Goal: Task Accomplishment & Management: Manage account settings

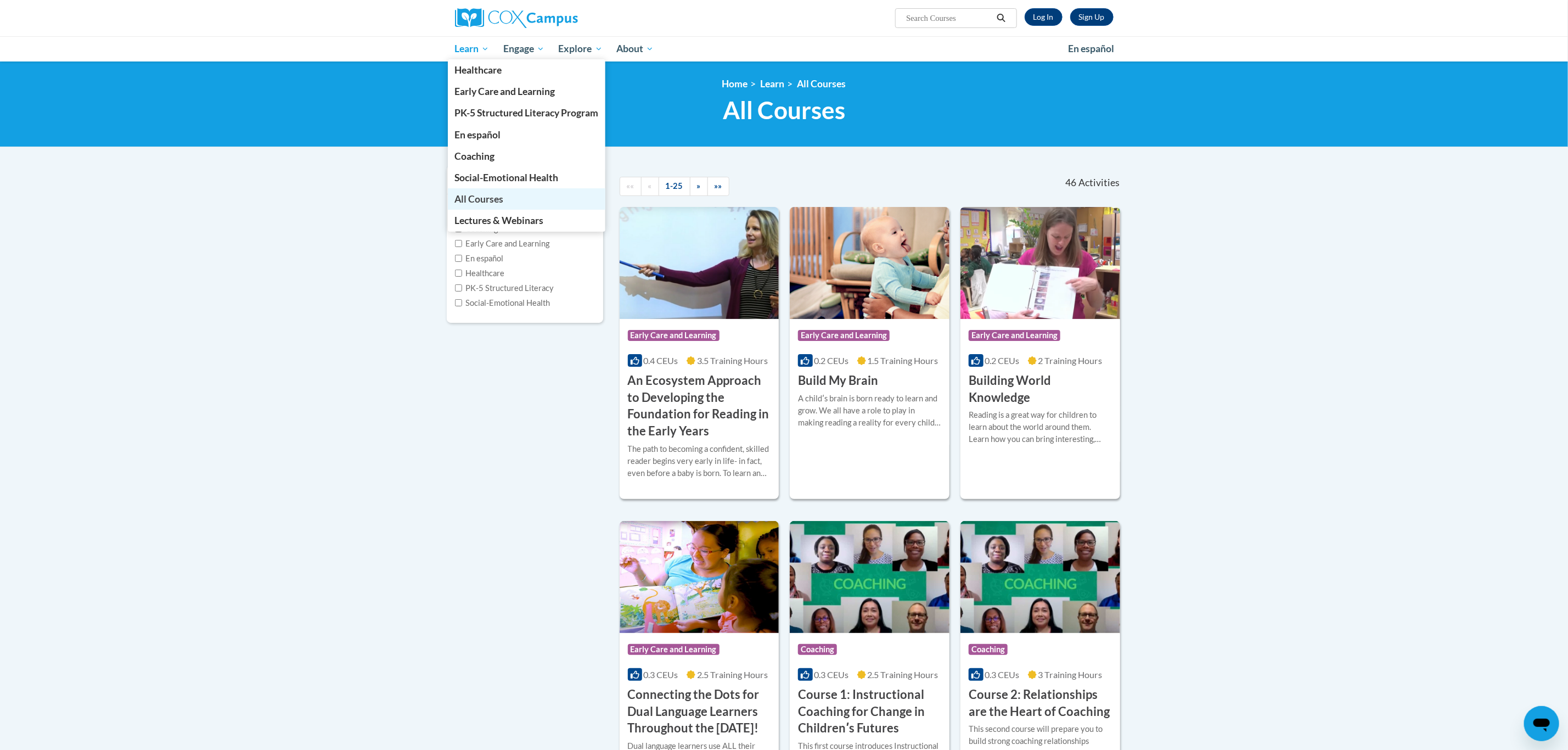
click at [477, 195] on span "All Courses" at bounding box center [479, 199] width 49 height 12
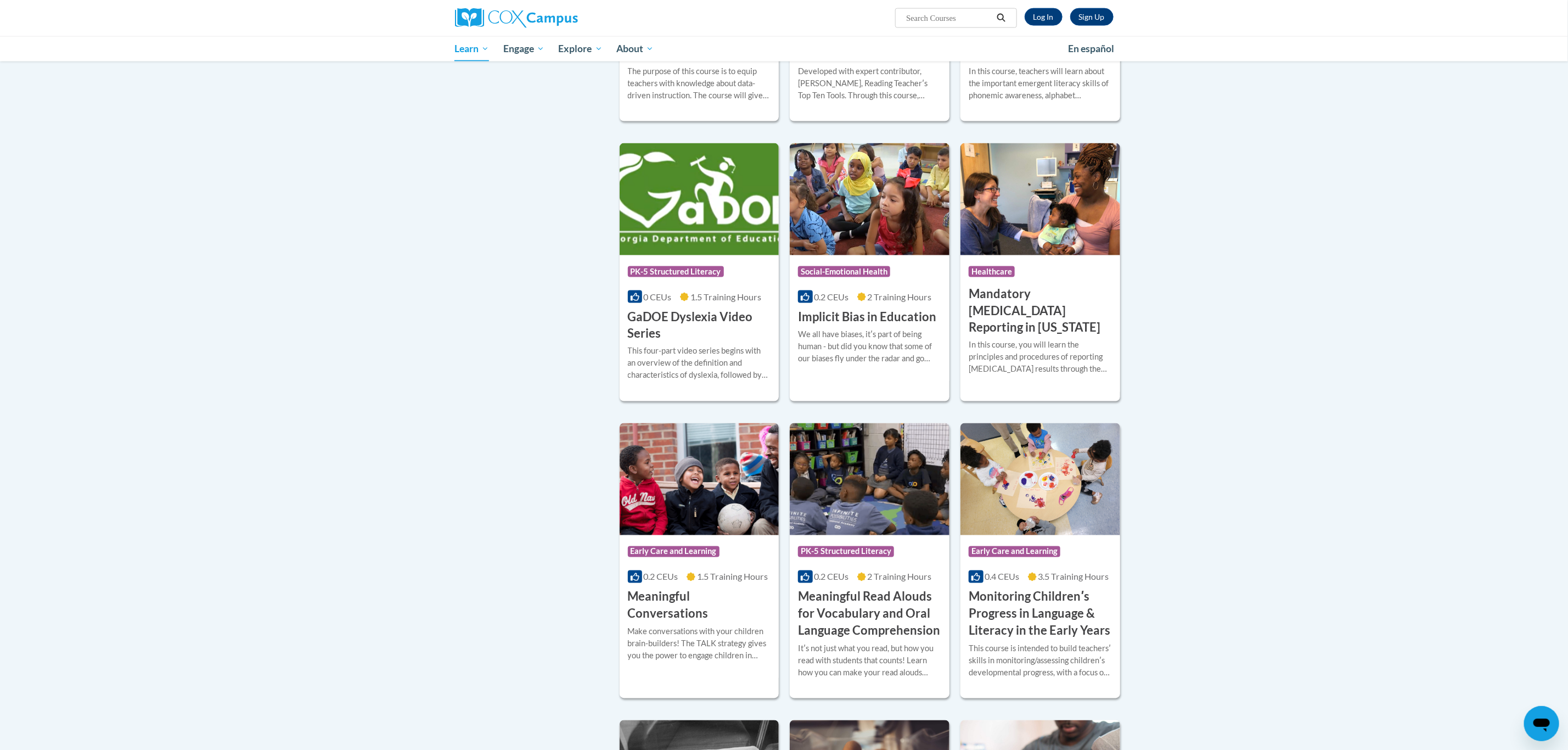
scroll to position [1317, 0]
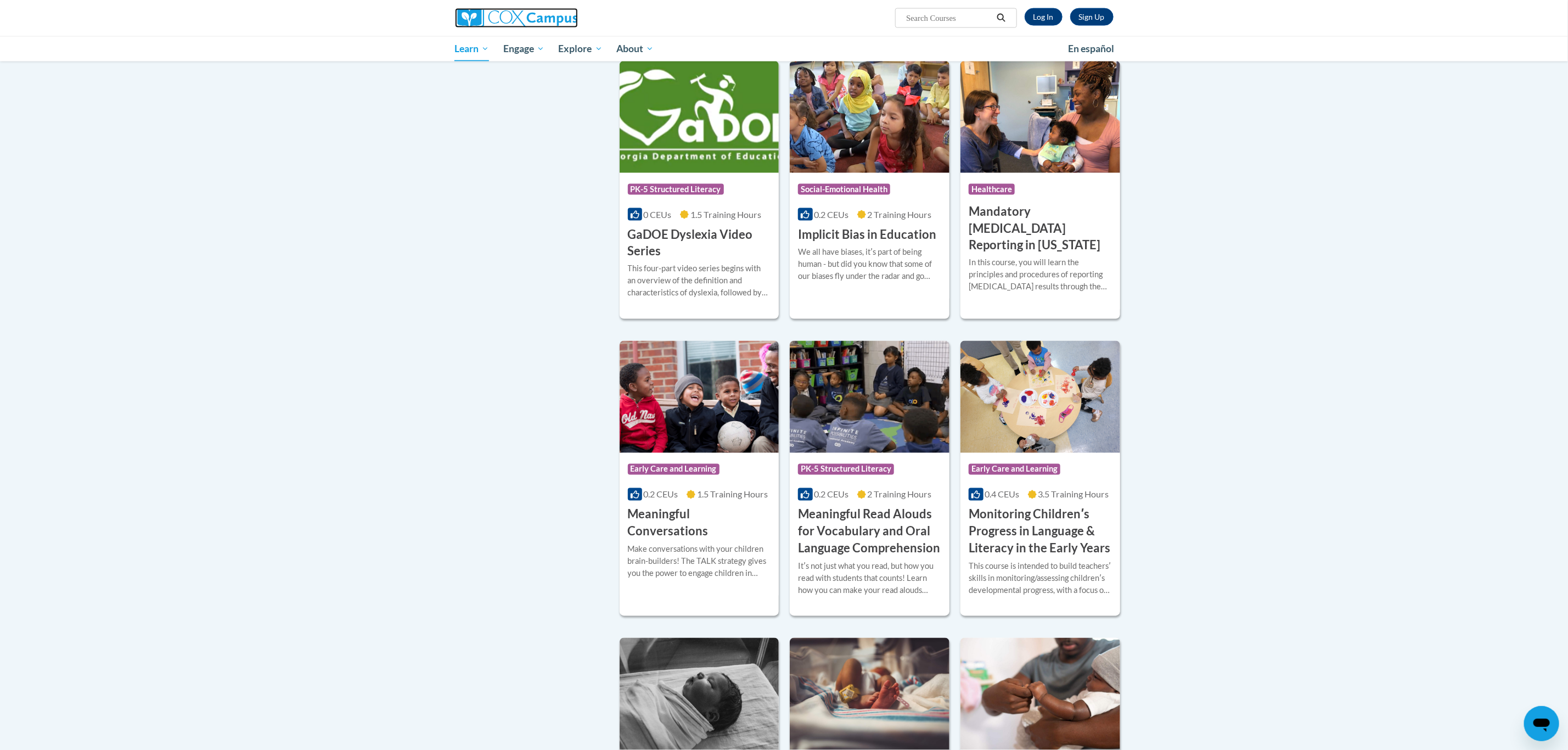
click at [526, 10] on img at bounding box center [517, 18] width 123 height 20
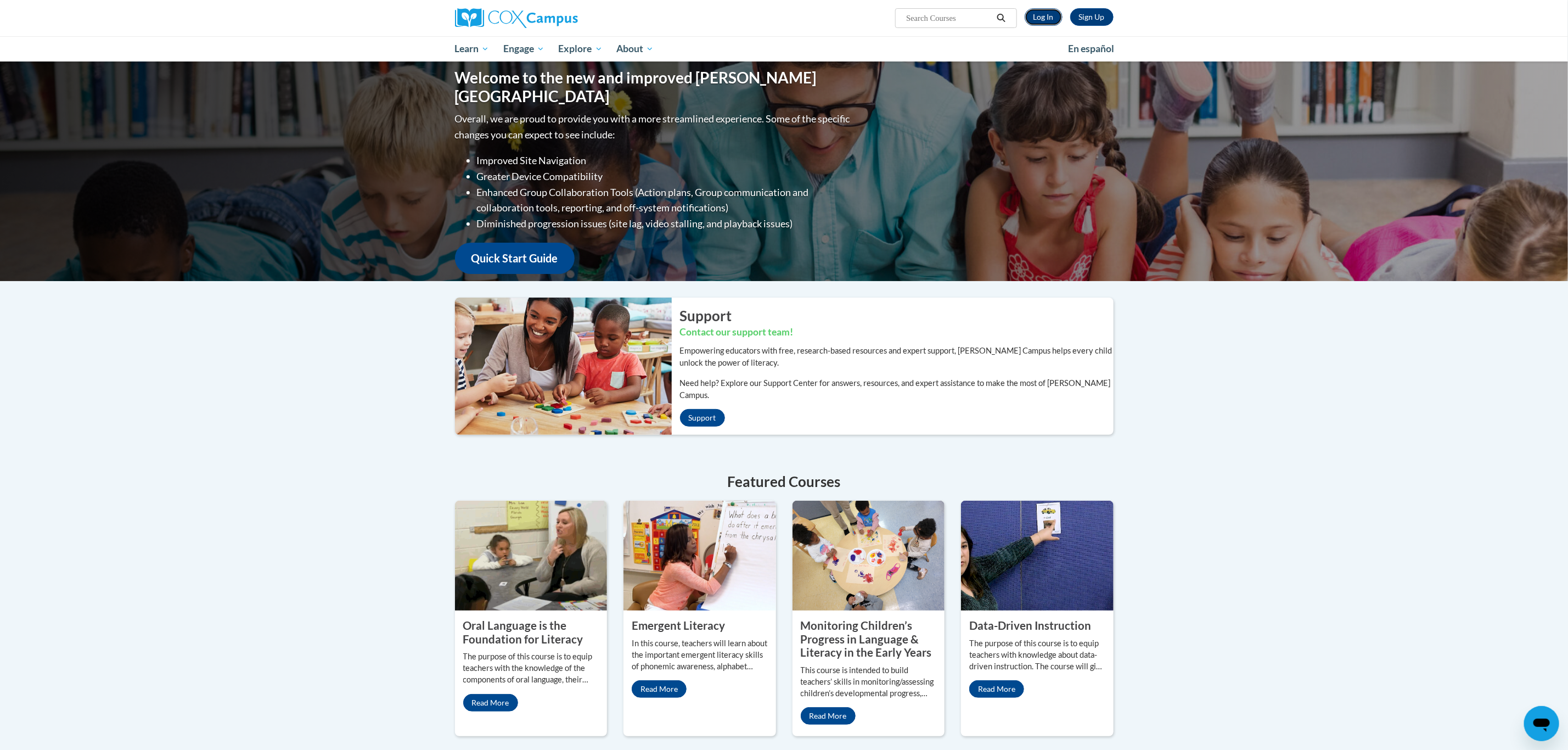
click at [1039, 13] on link "Log In" at bounding box center [1044, 17] width 38 height 18
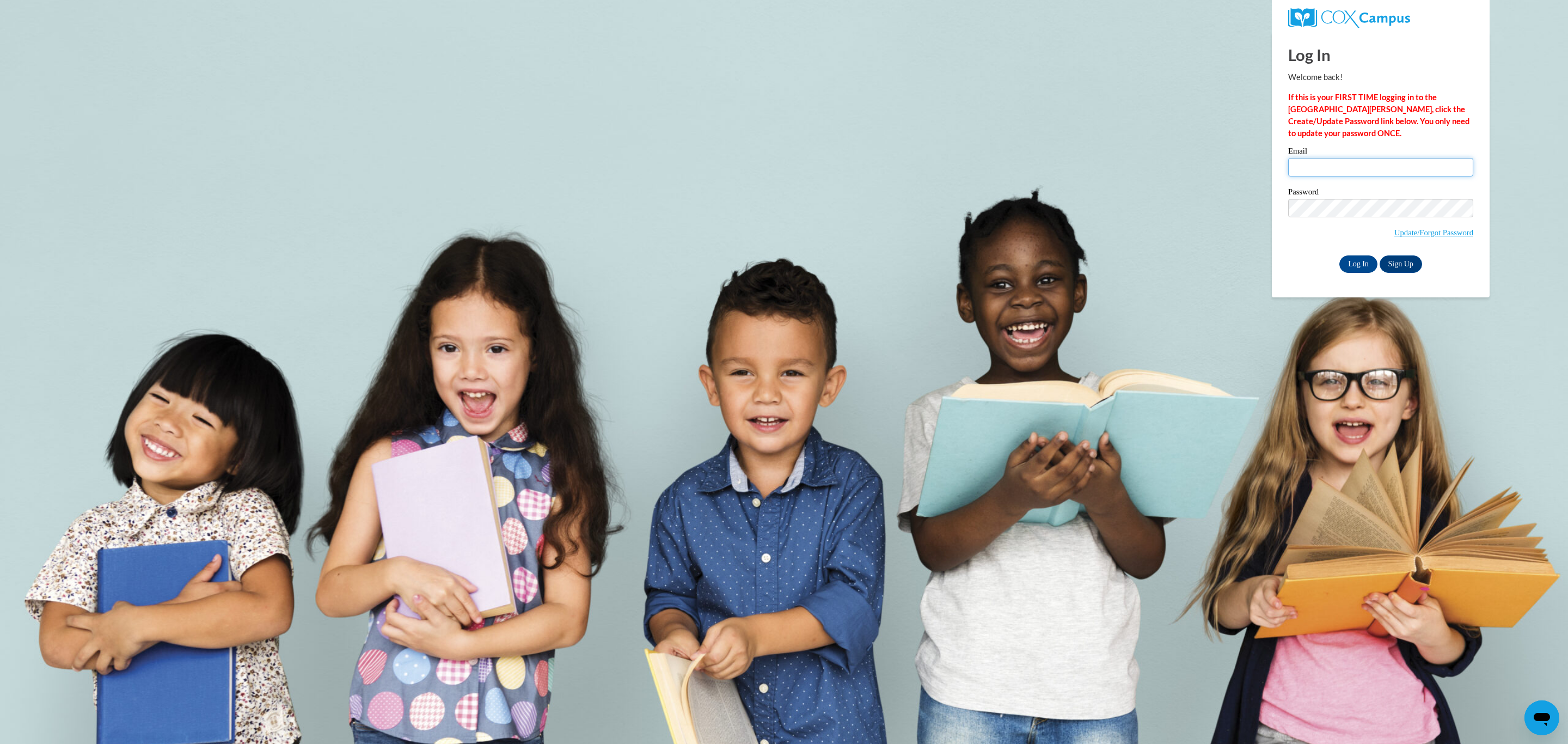
click at [1335, 158] on input "Email" at bounding box center [1380, 168] width 185 height 19
type input "Judy.kimbrell@colquitt.k12.ga.us"
click at [1339, 255] on input "Log In" at bounding box center [1358, 264] width 38 height 17
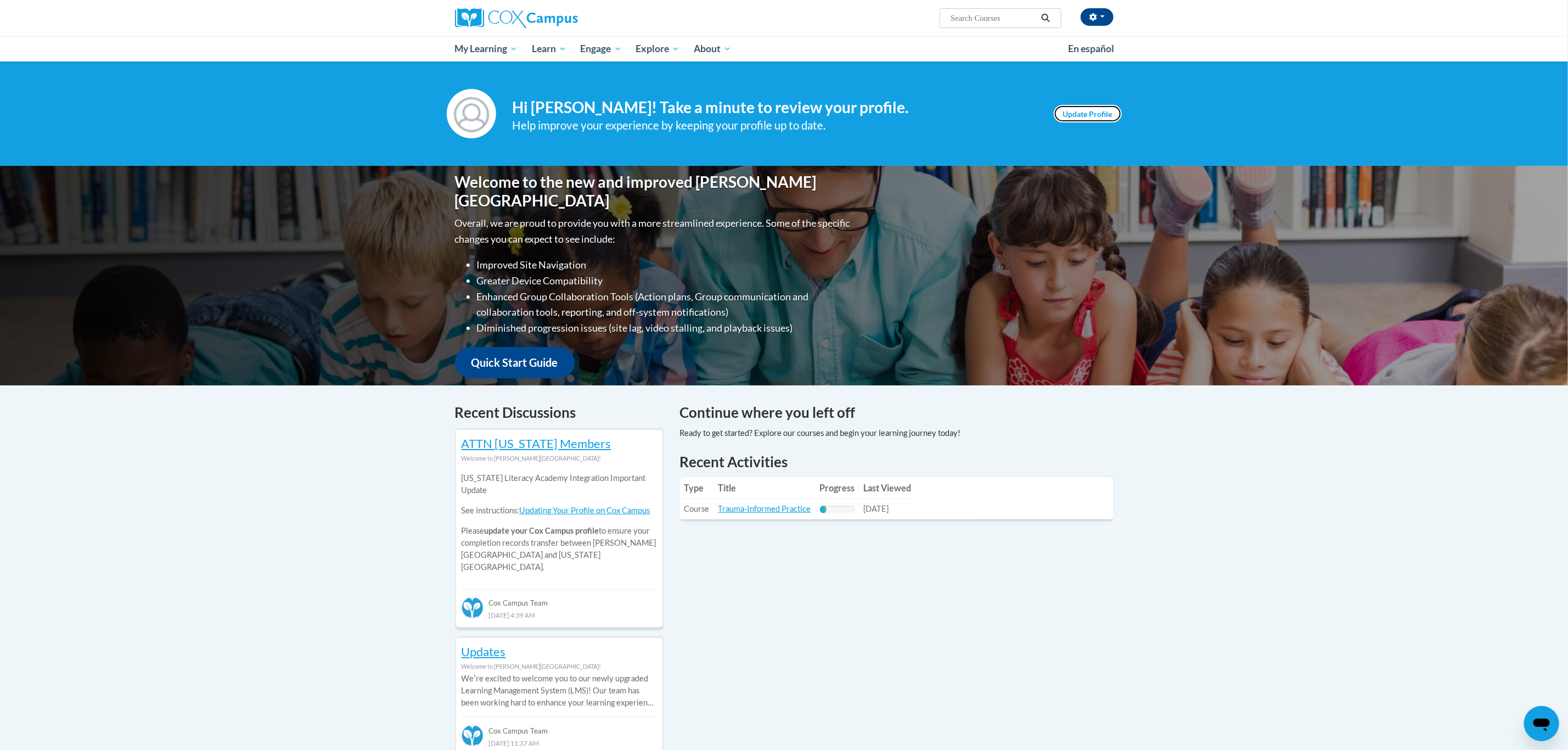
click at [1092, 112] on link "Update Profile" at bounding box center [1088, 113] width 68 height 18
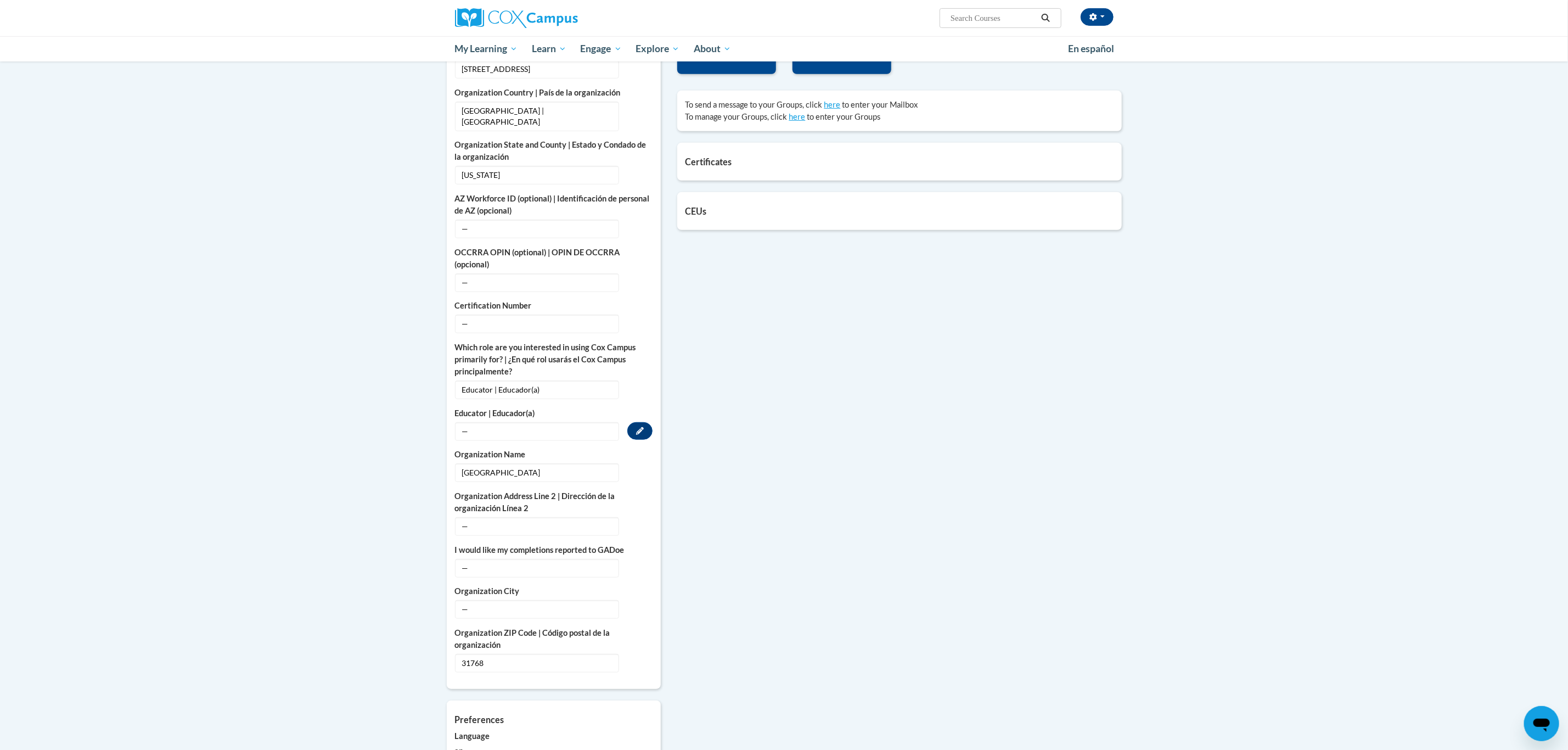
scroll to position [412, 0]
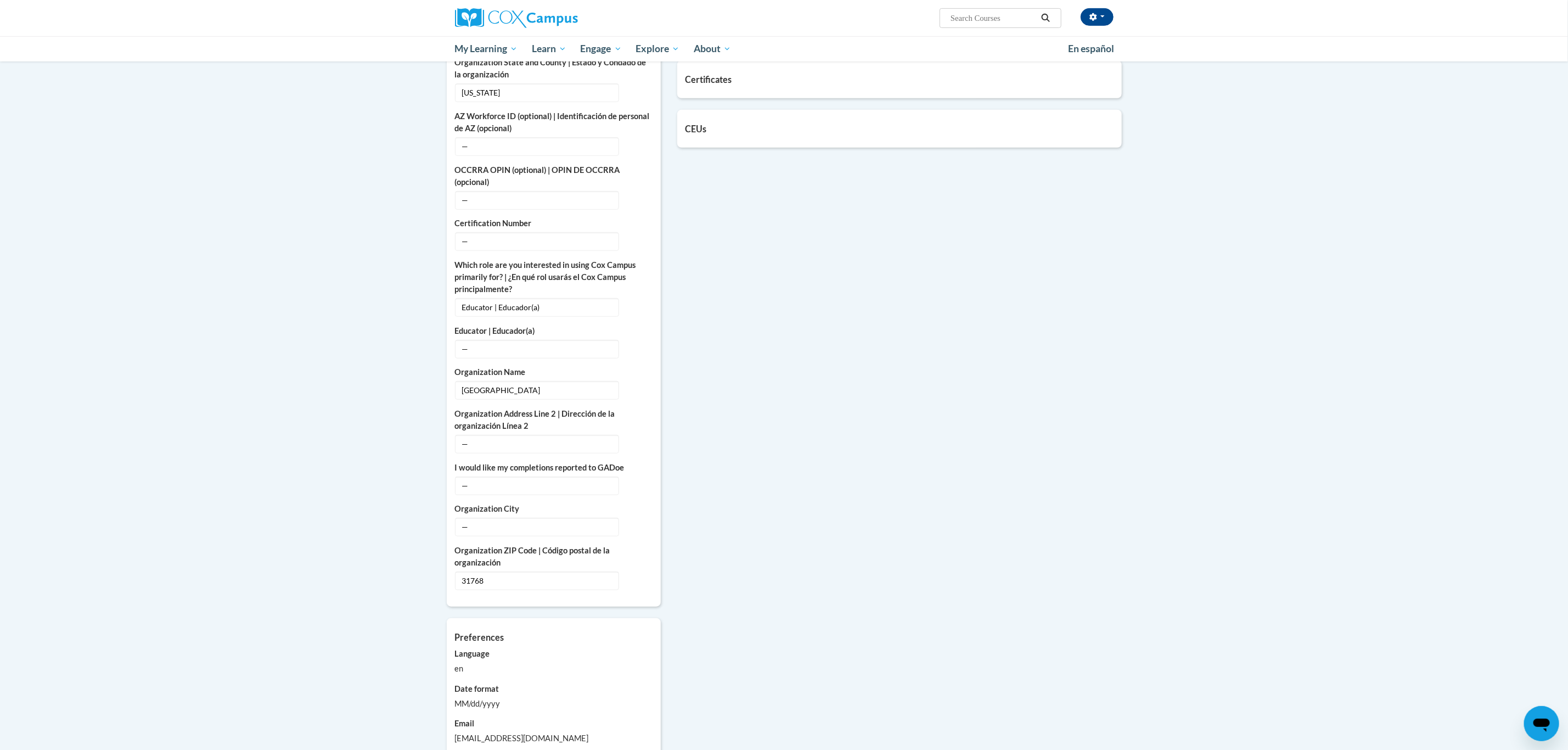
drag, startPoint x: 481, startPoint y: 521, endPoint x: 944, endPoint y: 545, distance: 463.6
click at [944, 545] on div "More About Me Click or press to edit any of the profile fields below. Select mu…" at bounding box center [784, 365] width 692 height 921
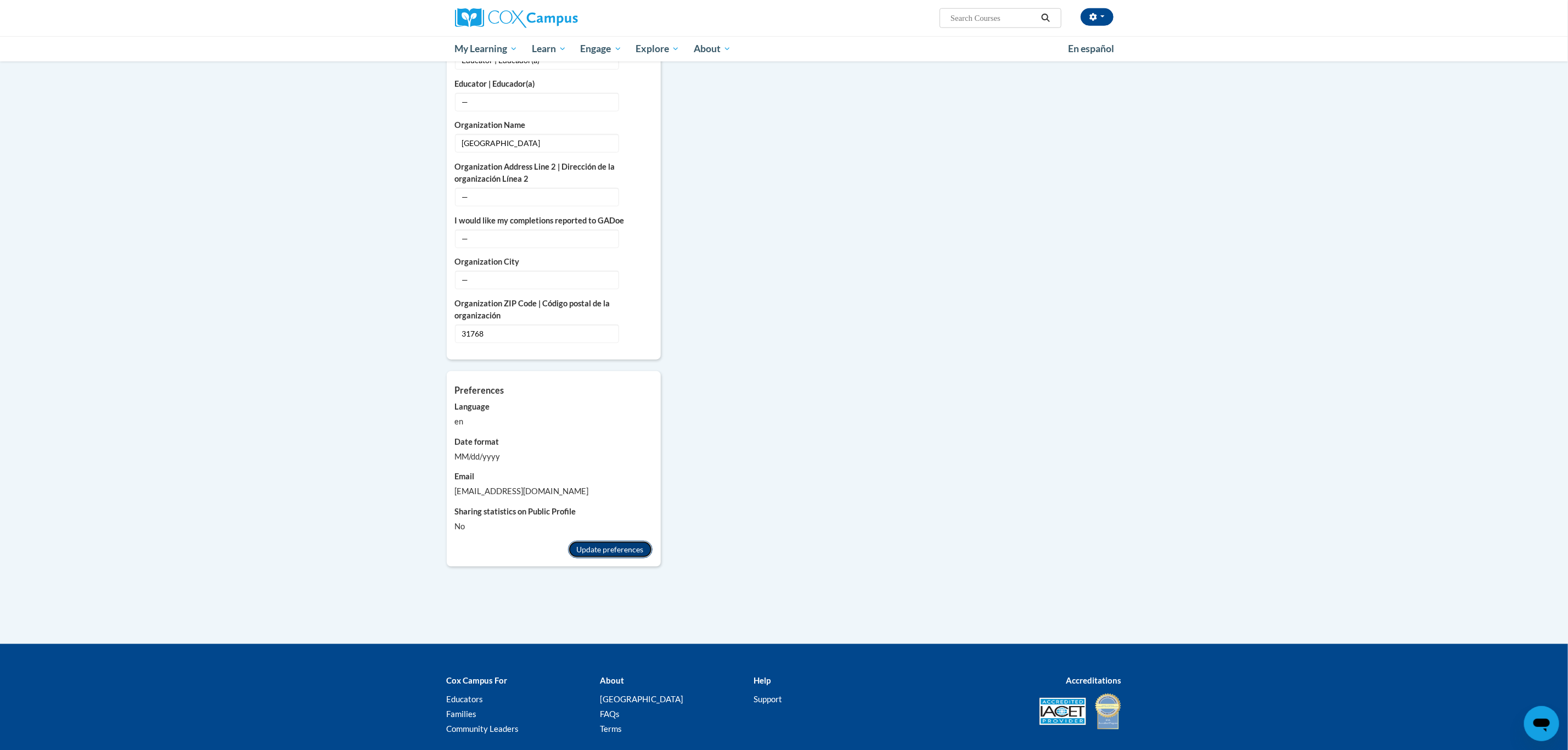
click at [611, 544] on button "Update preferences" at bounding box center [610, 550] width 85 height 18
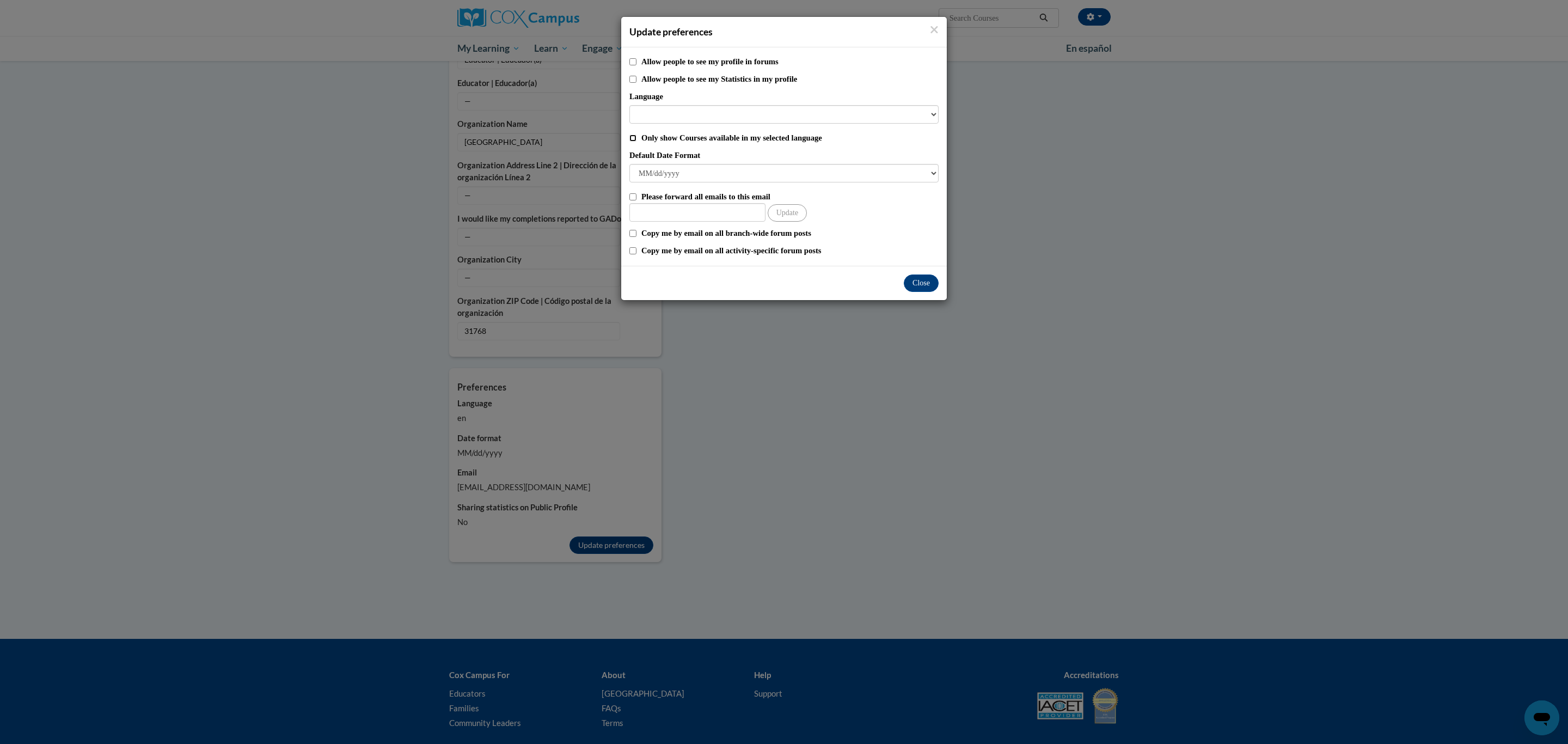
click at [631, 139] on input "Only show Courses available in my selected language" at bounding box center [633, 138] width 7 height 7
checkbox input "true"
click at [920, 279] on button "Close" at bounding box center [921, 283] width 35 height 17
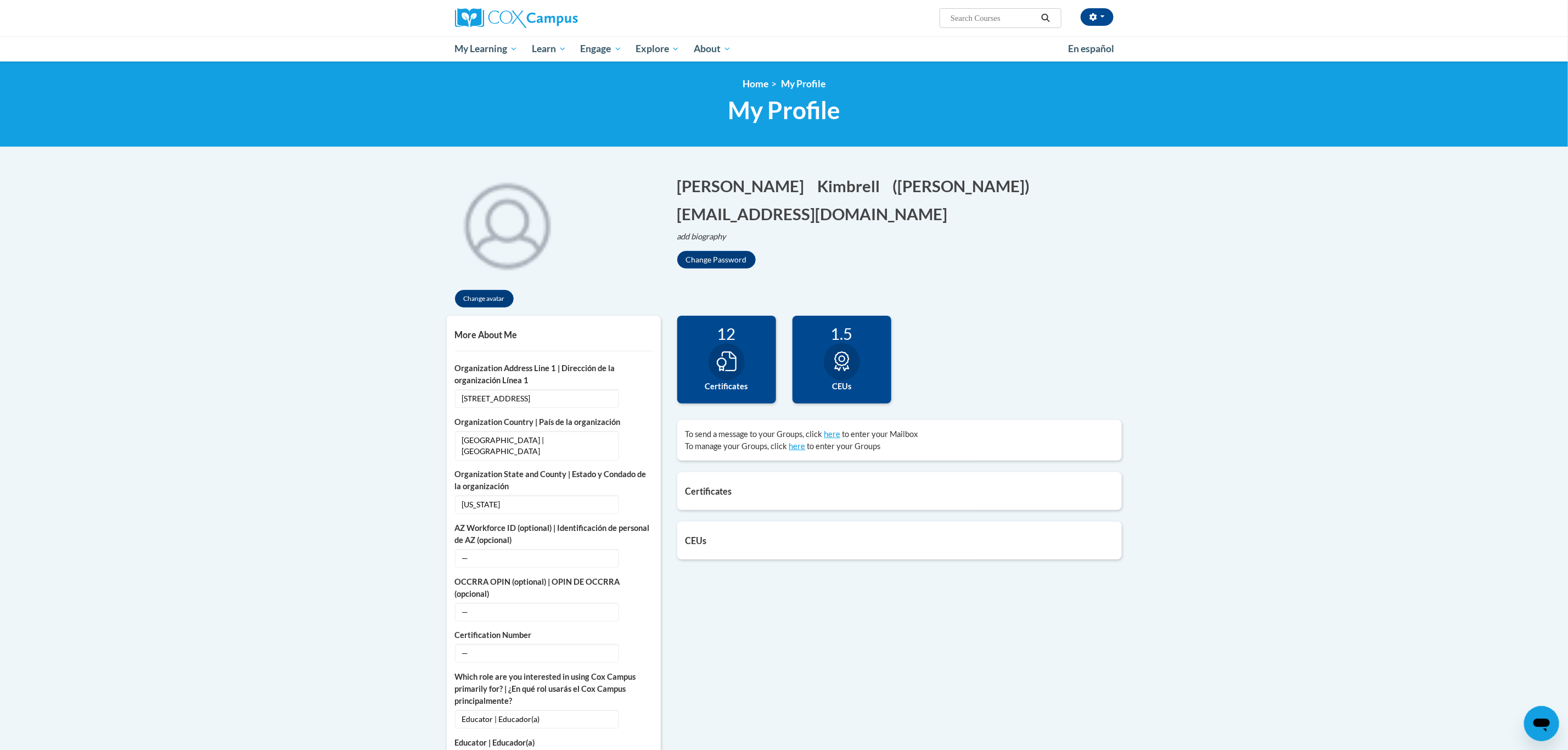
scroll to position [83, 0]
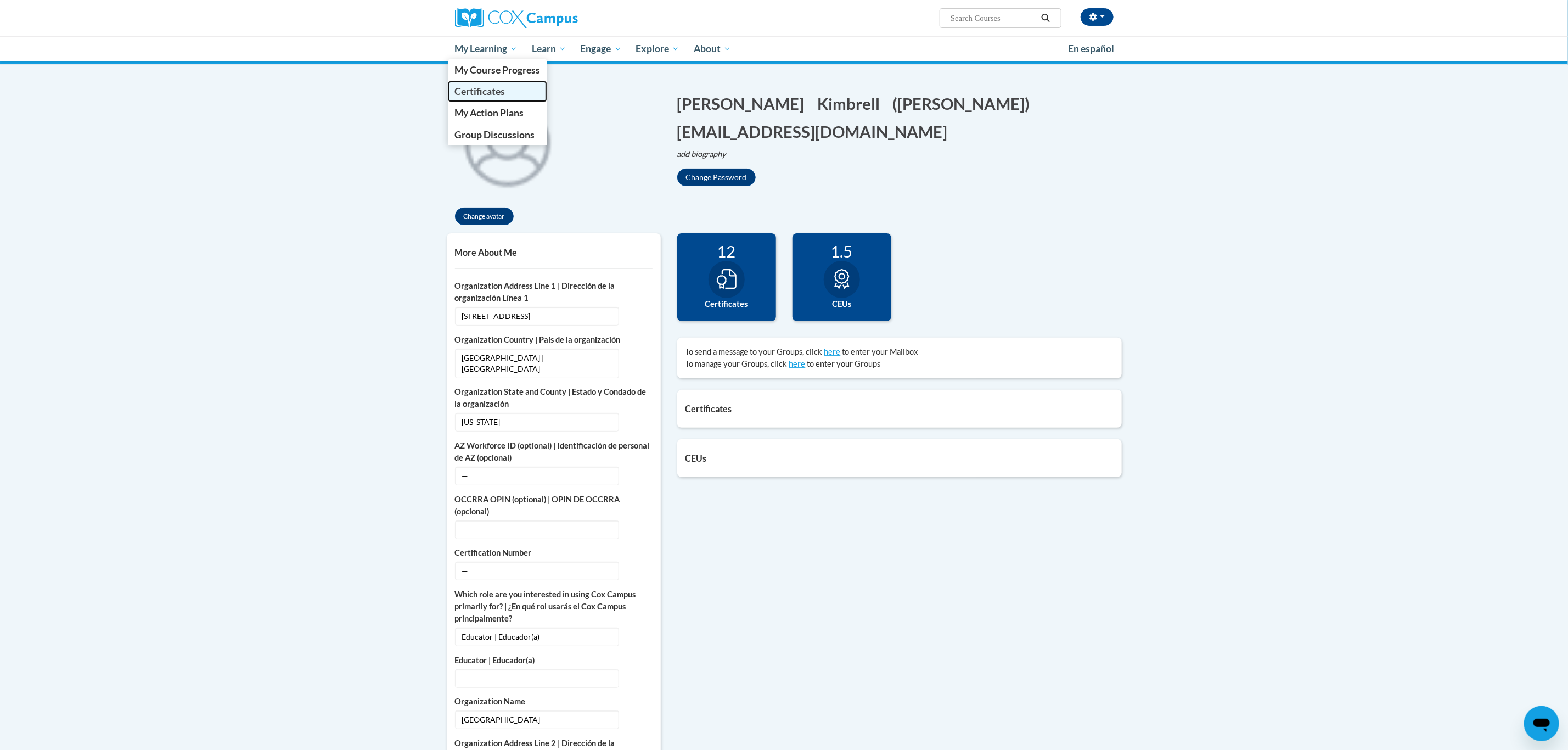
click at [477, 89] on span "Certificates" at bounding box center [480, 91] width 50 height 12
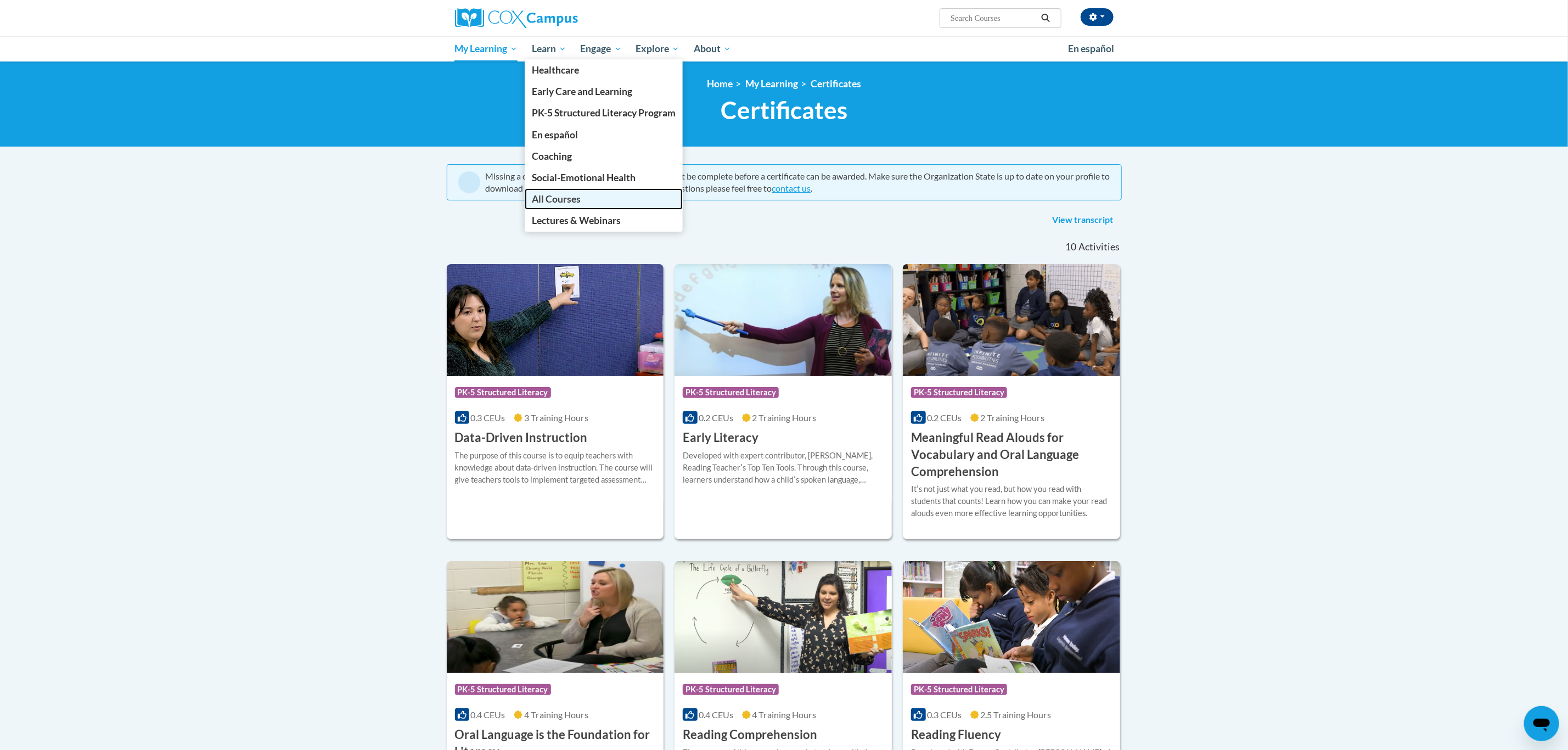
click at [564, 197] on span "All Courses" at bounding box center [556, 199] width 49 height 12
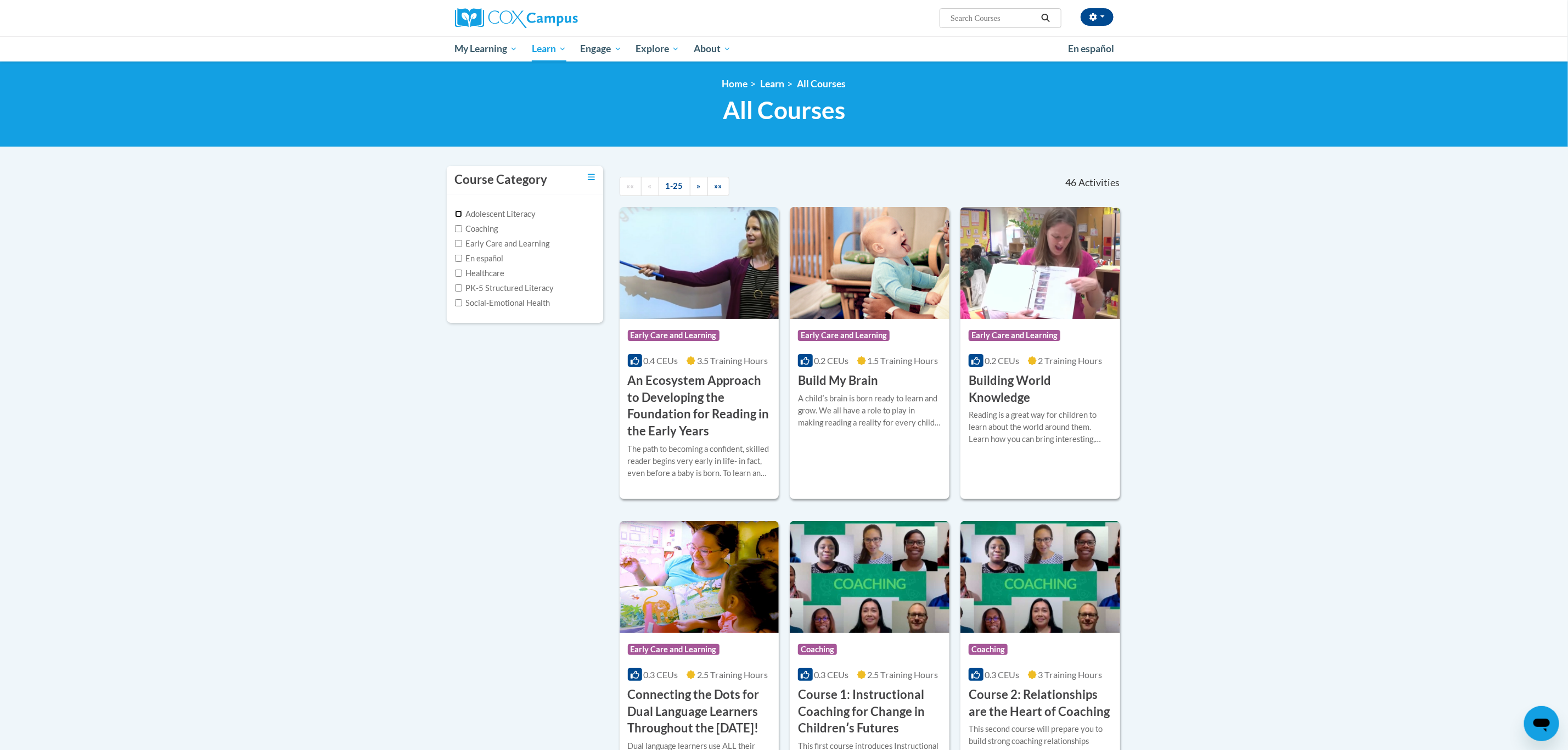
click at [460, 211] on input "Adolescent Literacy" at bounding box center [459, 214] width 7 height 7
checkbox input "true"
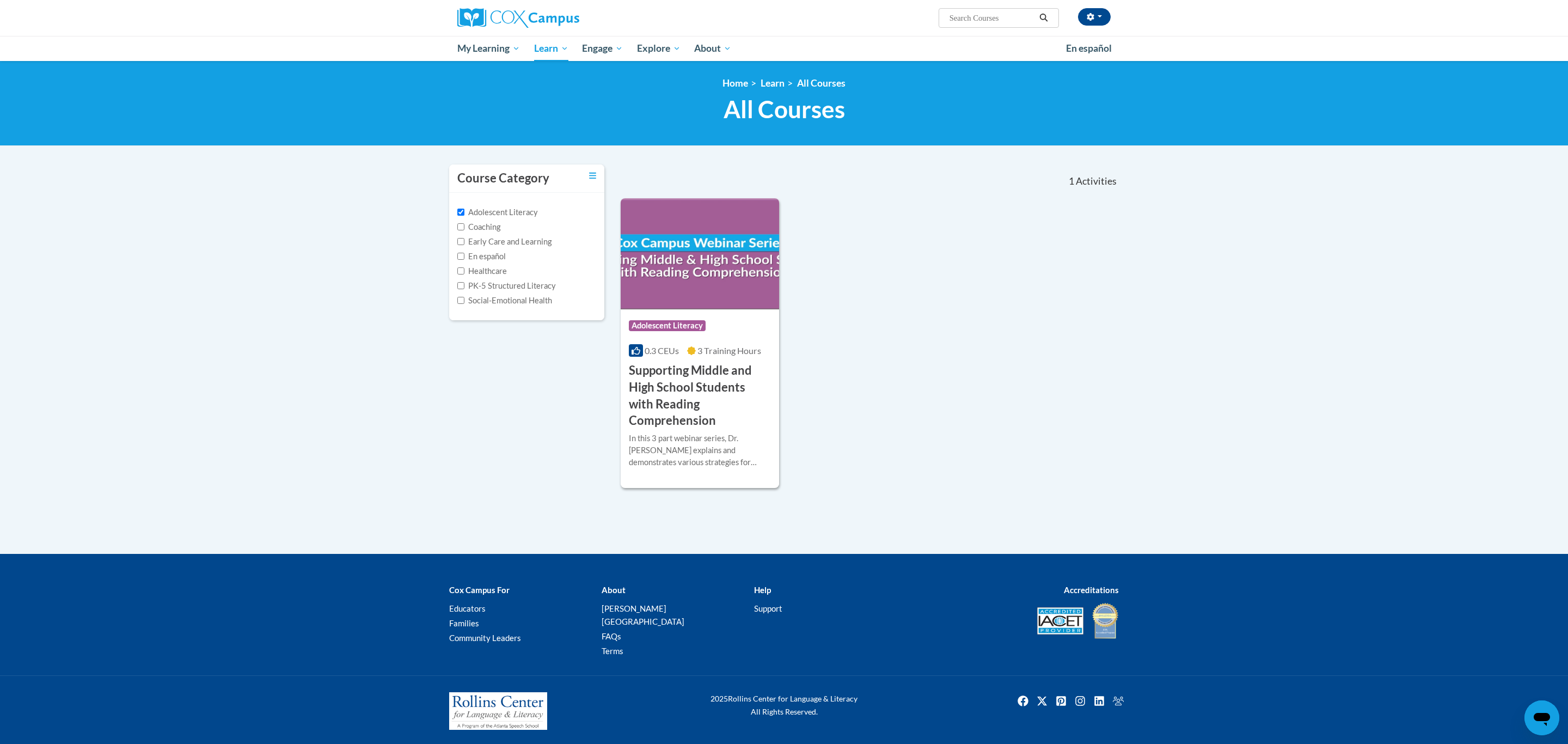
click at [836, 189] on nav "«« « 1-1 » »» 1 Activities CEUs" at bounding box center [870, 181] width 515 height 34
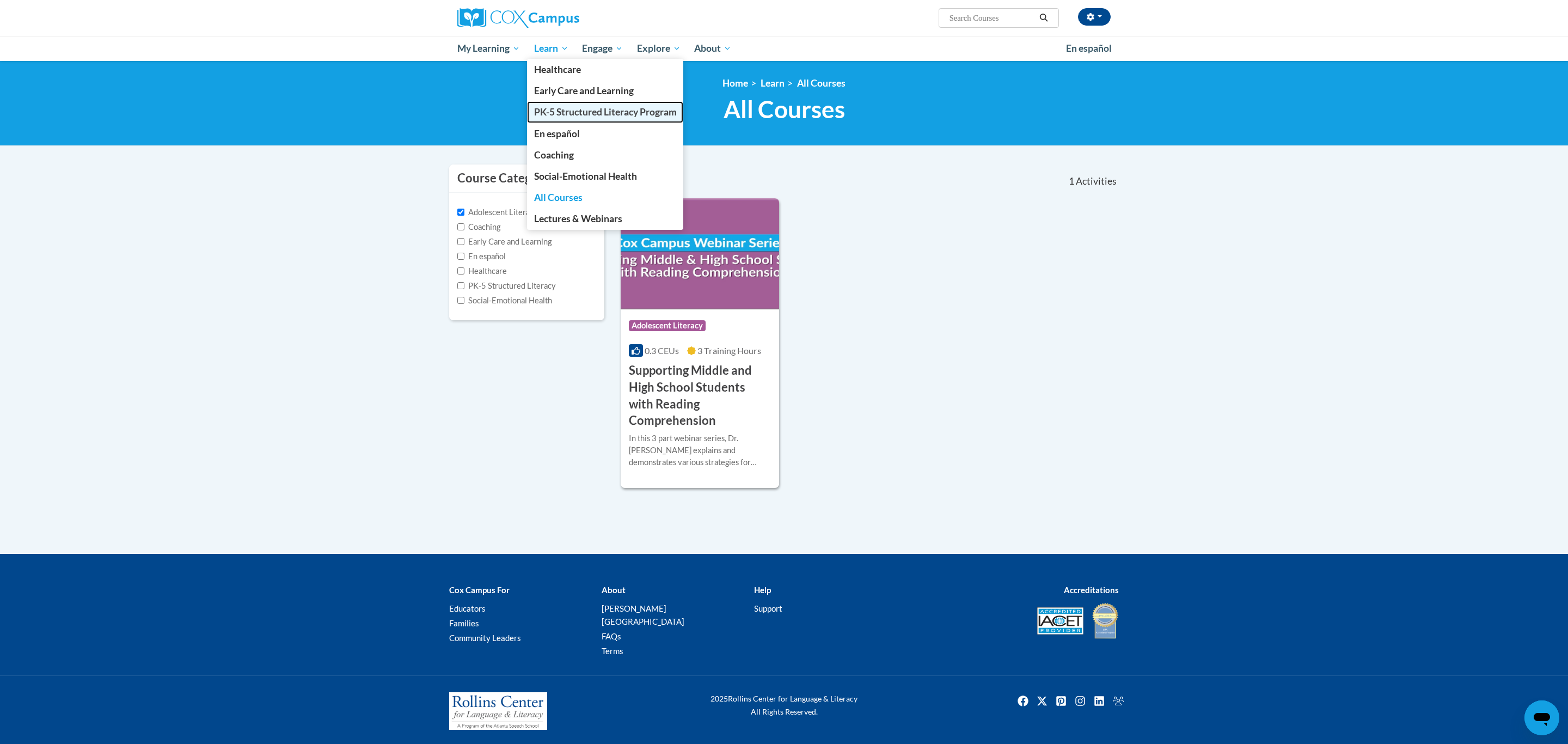
click at [568, 109] on span "PK-5 Structured Literacy Program" at bounding box center [605, 112] width 143 height 12
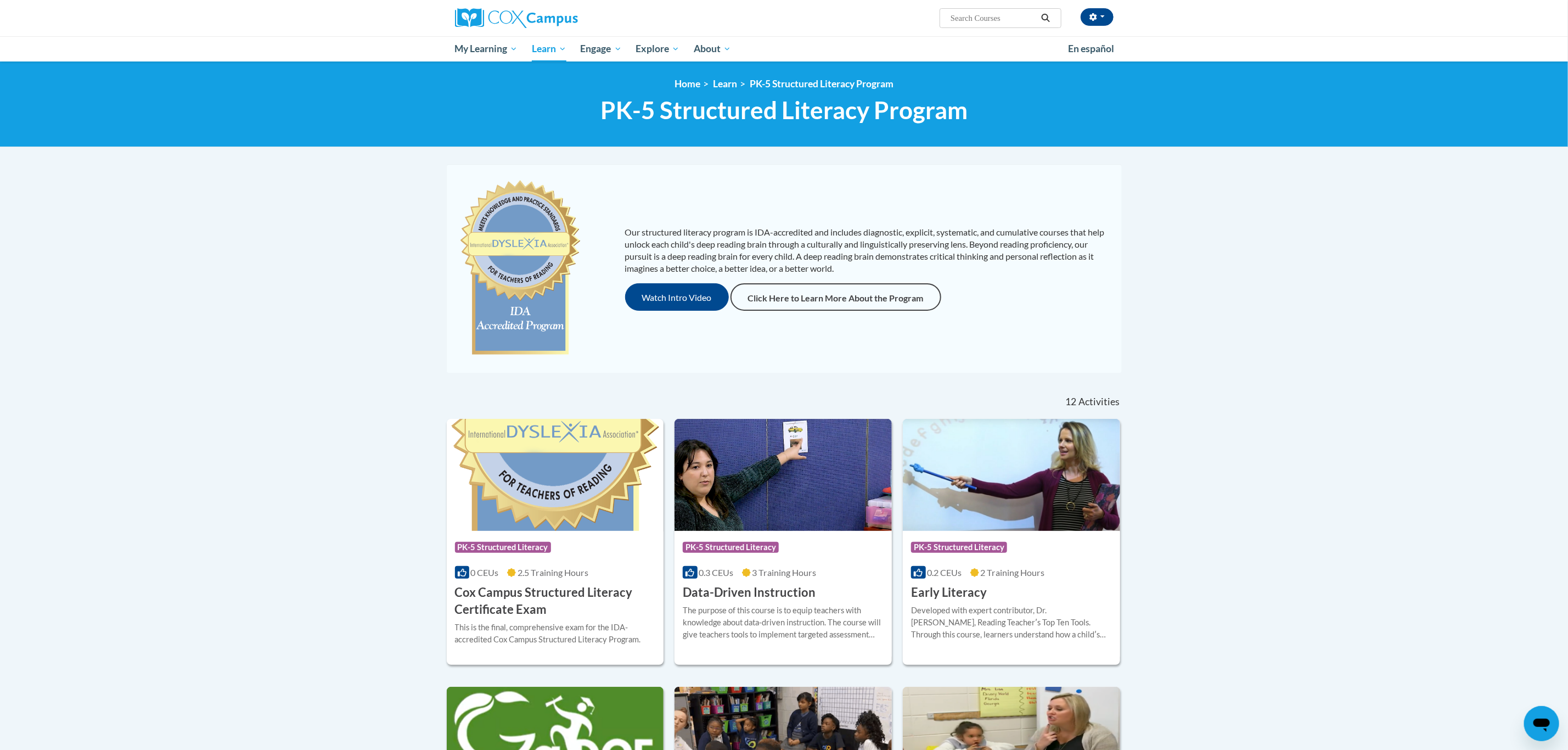
click at [953, 17] on input "Search..." at bounding box center [993, 18] width 88 height 13
type input "renew certificate"
click at [1046, 17] on icon "Search" at bounding box center [1046, 18] width 10 height 8
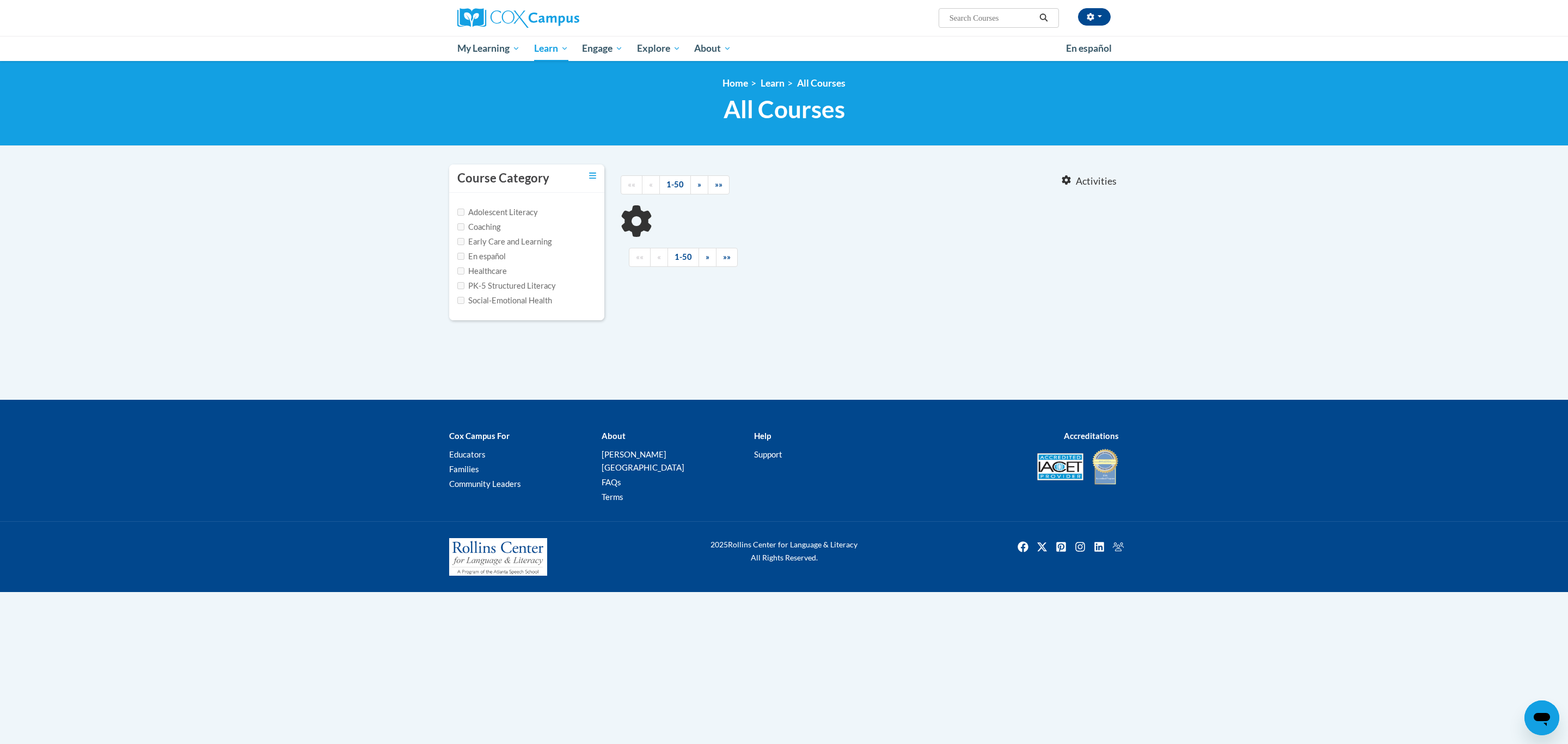
type input "renew certificate"
click at [460, 286] on input "PK-5 Structured Literacy" at bounding box center [461, 286] width 7 height 7
checkbox input "true"
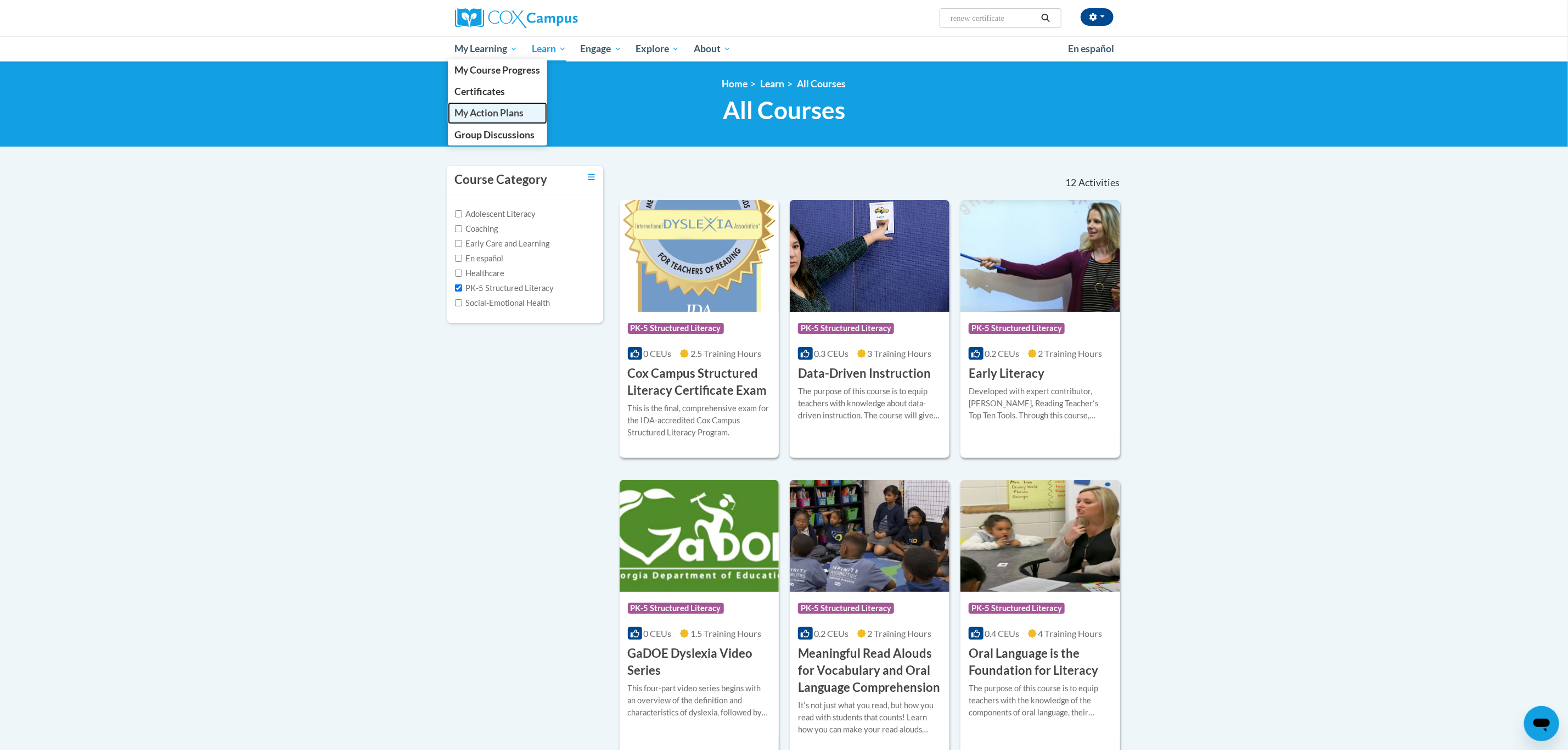
click at [496, 111] on span "My Action Plans" at bounding box center [489, 113] width 69 height 12
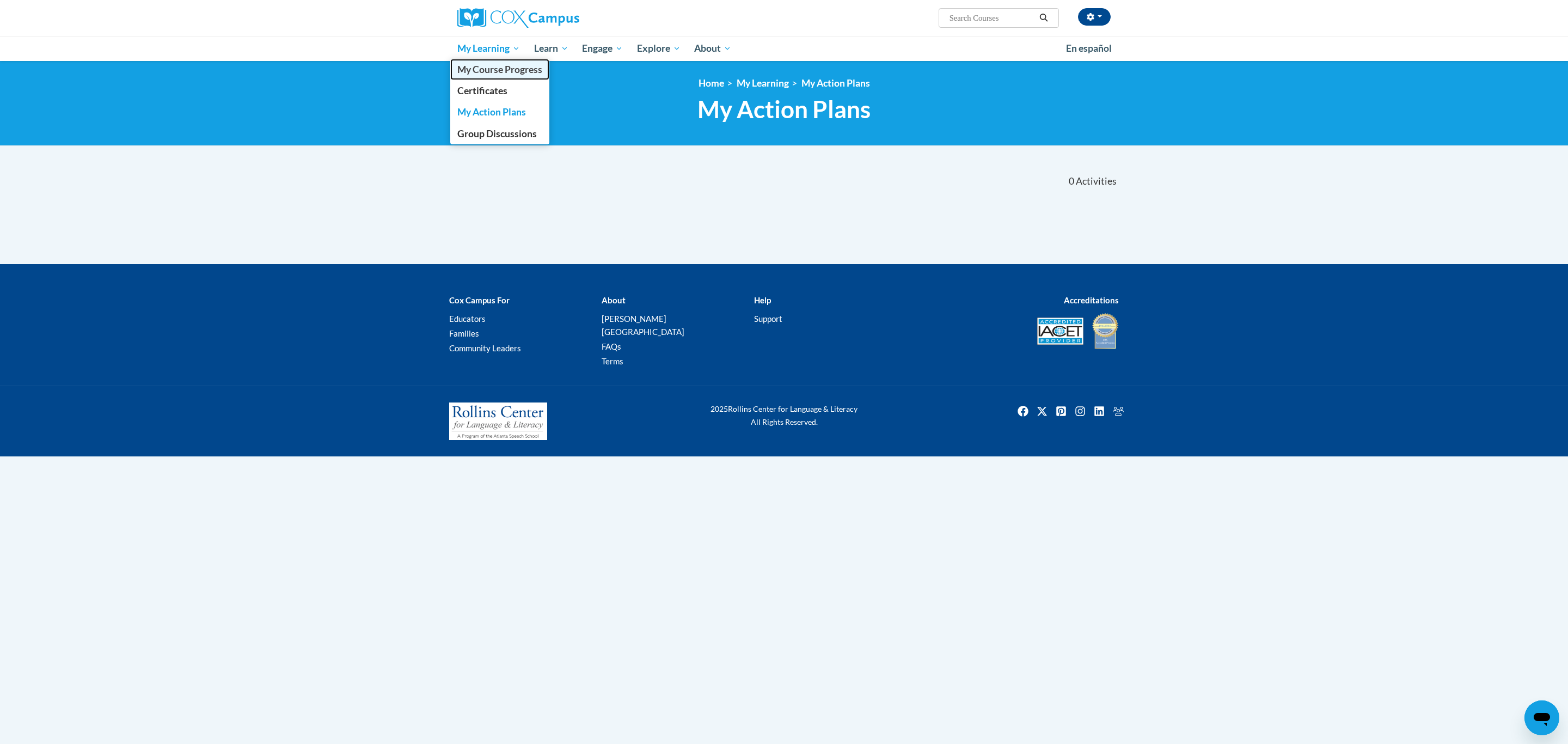
click at [484, 66] on span "My Course Progress" at bounding box center [499, 70] width 85 height 12
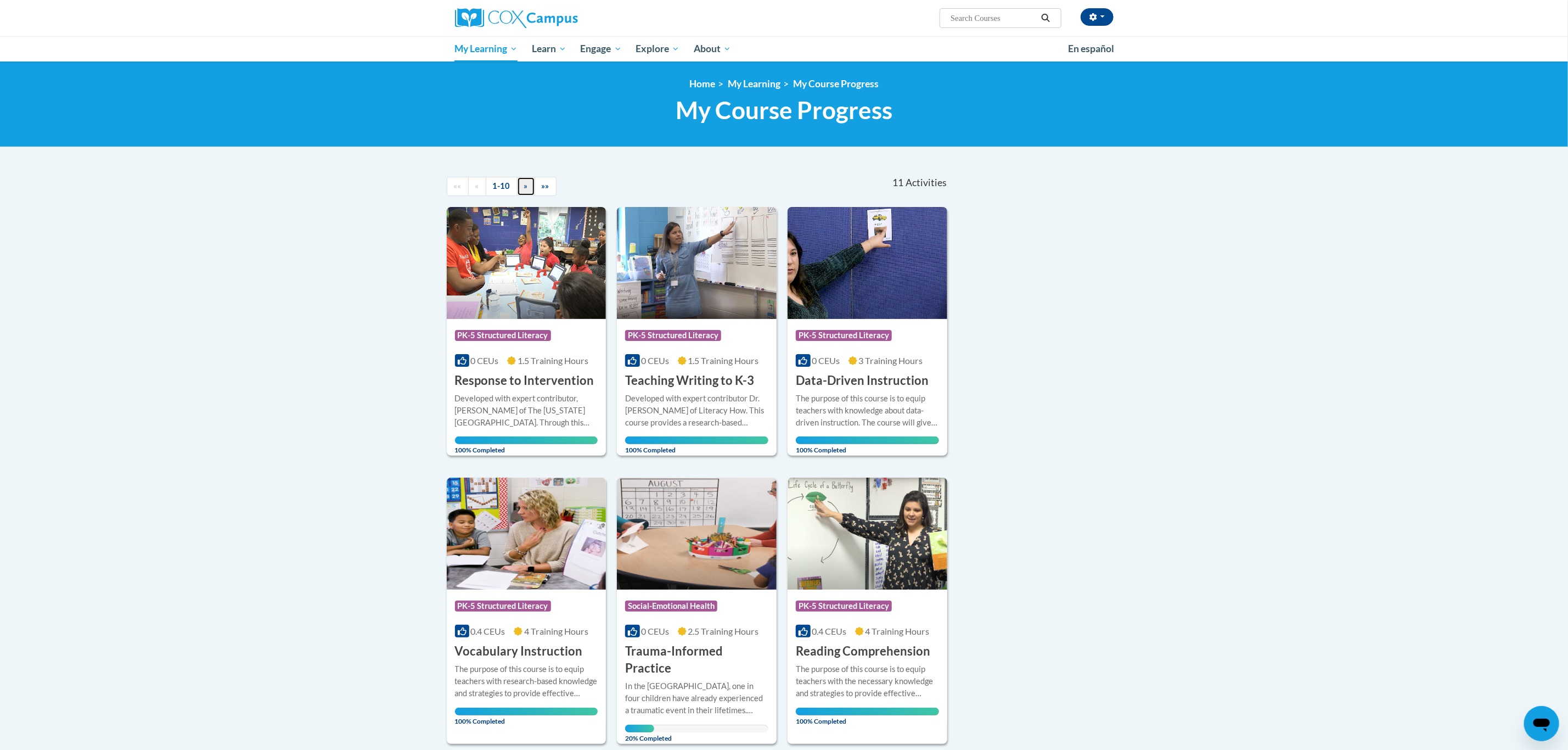
click at [526, 184] on span "»" at bounding box center [526, 186] width 4 height 10
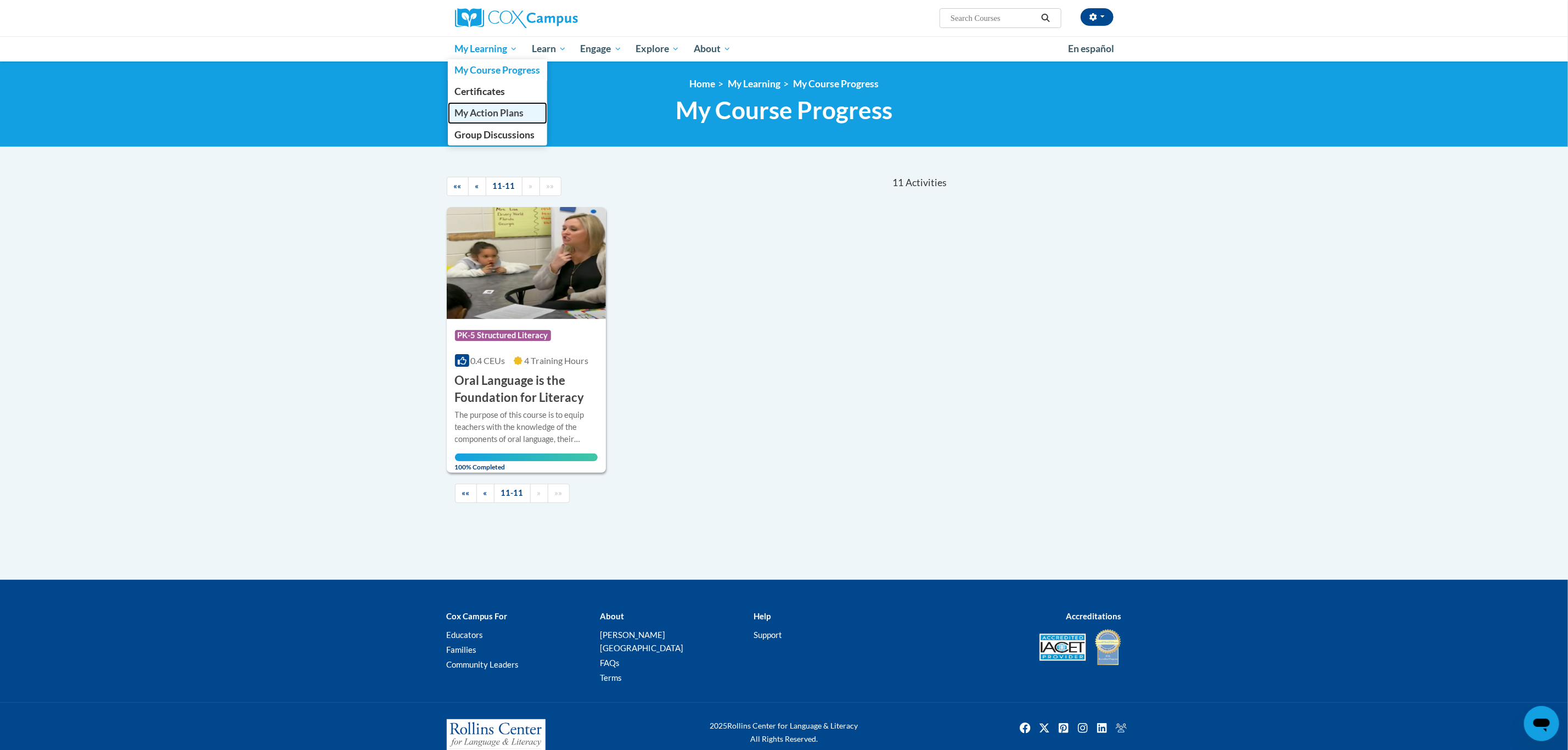
click at [481, 110] on span "My Action Plans" at bounding box center [489, 113] width 69 height 12
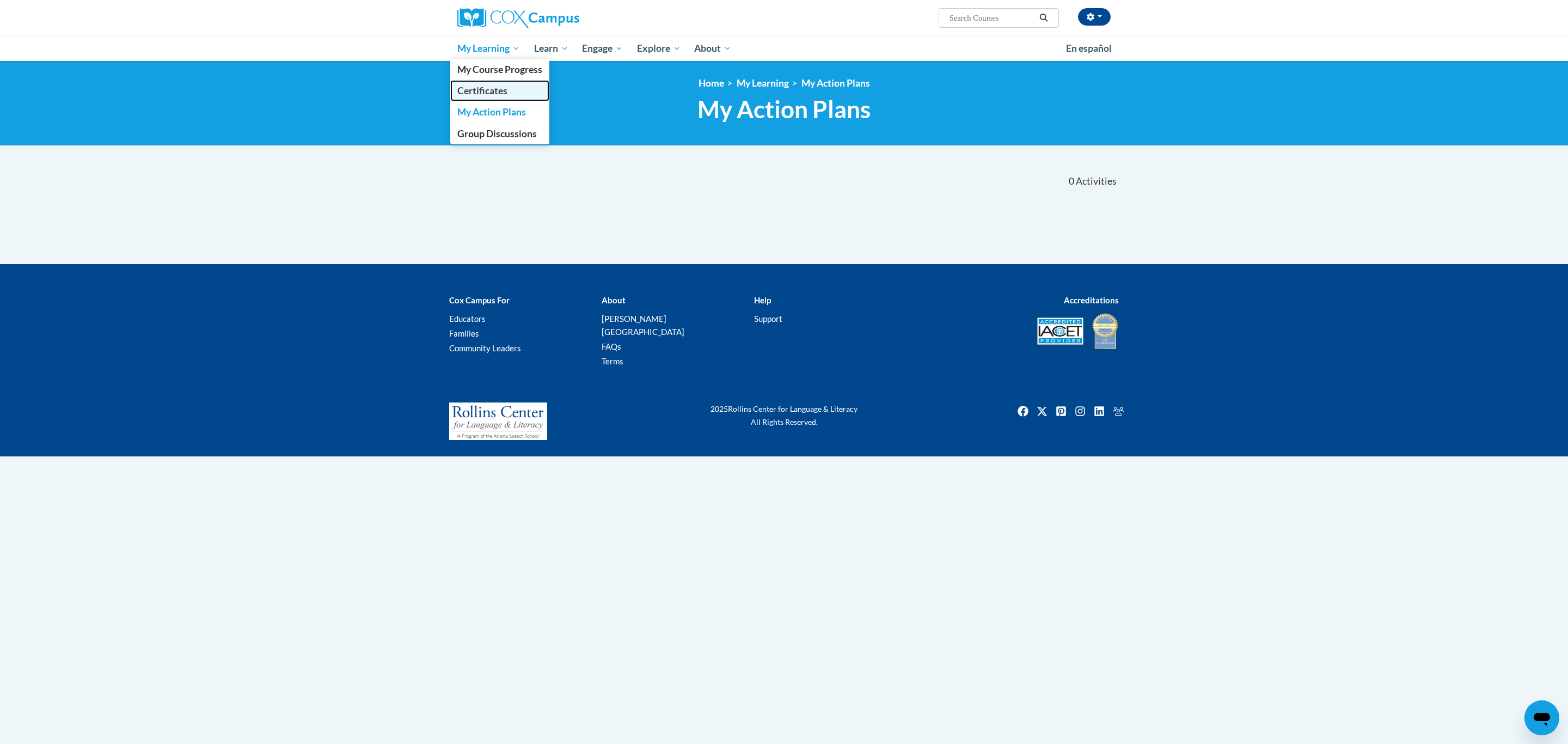
click at [481, 91] on span "Certificates" at bounding box center [482, 91] width 50 height 12
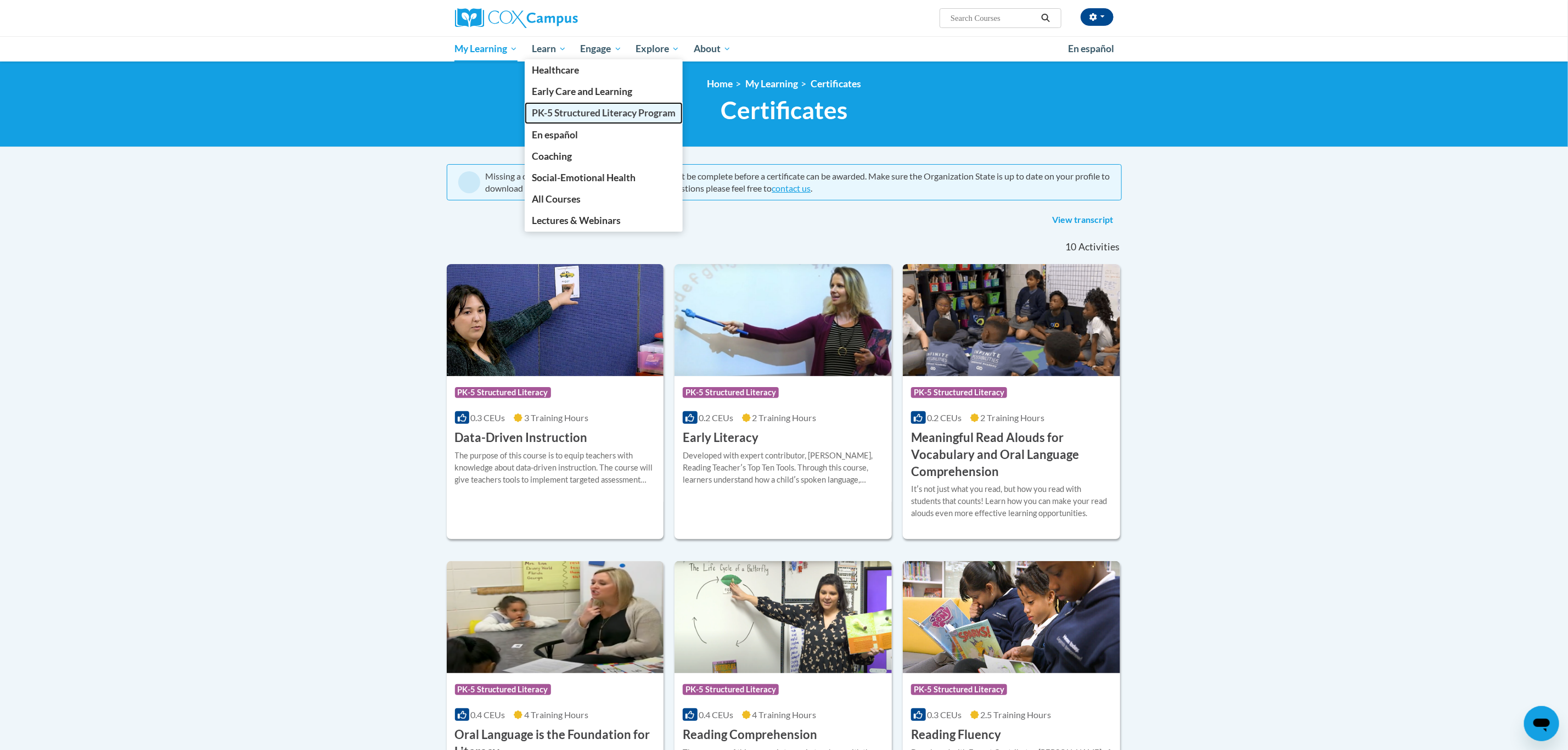
click at [593, 111] on span "PK-5 Structured Literacy Program" at bounding box center [604, 113] width 144 height 12
